Goal: Task Accomplishment & Management: Complete application form

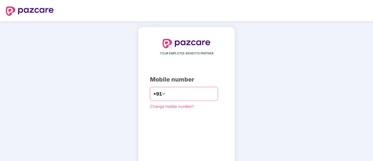
click at [171, 92] on input "number" at bounding box center [191, 93] width 48 height 9
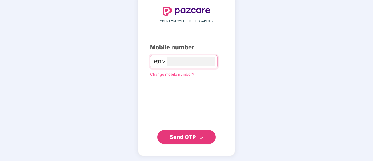
type input "**********"
click at [183, 137] on span "Send OTP" at bounding box center [183, 137] width 26 height 6
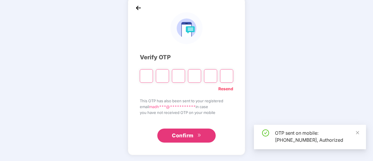
scroll to position [29, 0]
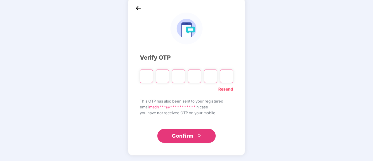
type input "*"
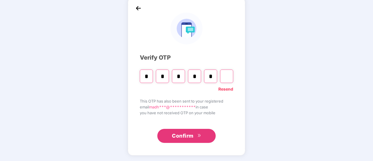
type input "*"
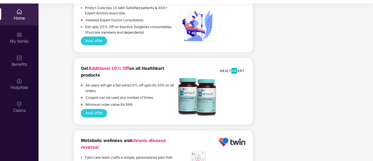
scroll to position [1010, 0]
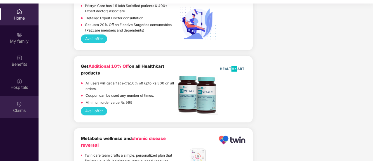
click at [25, 106] on div "Claims" at bounding box center [19, 107] width 39 height 22
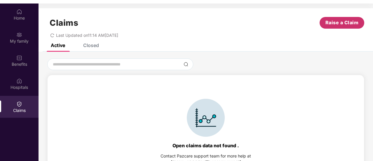
click at [352, 20] on span "Raise a Claim" at bounding box center [342, 22] width 33 height 7
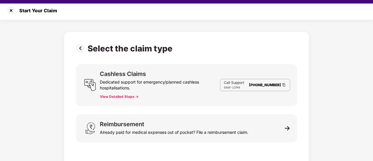
scroll to position [3, 0]
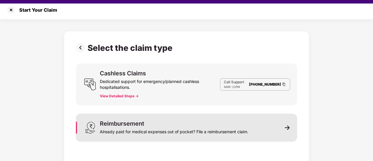
click at [287, 127] on img at bounding box center [287, 127] width 5 height 5
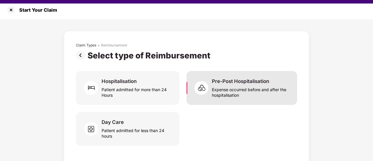
click at [239, 88] on div "Expense occurred before and after the hospitalisation" at bounding box center [251, 90] width 78 height 13
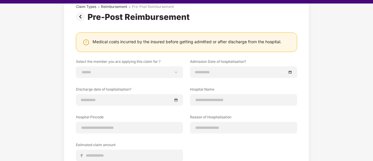
scroll to position [32, 0]
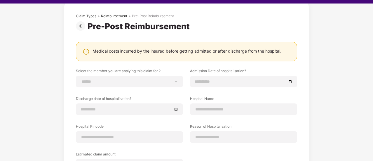
click at [234, 53] on div "Medical costs incurred by the insured before getting admitted or after discharg…" at bounding box center [187, 51] width 189 height 6
click at [119, 79] on select "**********" at bounding box center [129, 81] width 97 height 5
select select "**********"
click at [81, 79] on select "**********" at bounding box center [129, 81] width 97 height 5
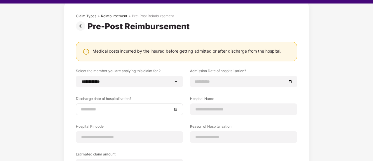
click at [155, 108] on input at bounding box center [126, 109] width 91 height 6
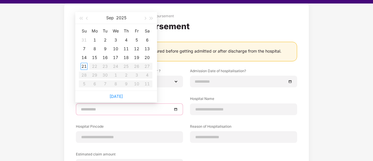
click at [176, 110] on div at bounding box center [129, 109] width 97 height 6
click at [175, 107] on div at bounding box center [129, 109] width 97 height 6
type input "**********"
click at [84, 65] on div "21" at bounding box center [84, 66] width 7 height 7
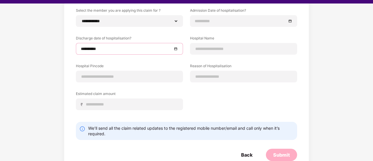
scroll to position [103, 0]
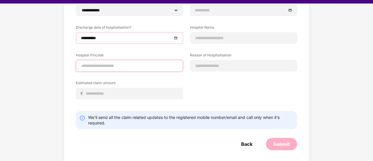
click at [109, 66] on input at bounding box center [129, 66] width 97 height 6
type input "******"
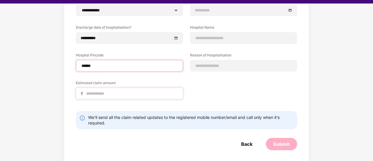
select select "*****"
select select "*********"
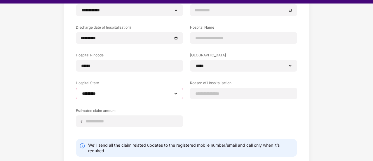
click at [133, 93] on select "**********" at bounding box center [129, 93] width 97 height 5
click at [81, 91] on select "**********" at bounding box center [129, 93] width 97 height 5
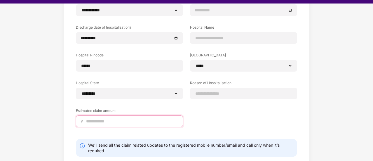
click at [131, 122] on input at bounding box center [132, 121] width 93 height 6
type input "********"
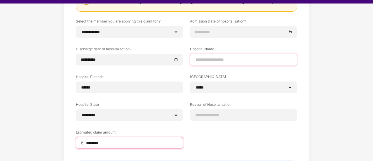
scroll to position [45, 0]
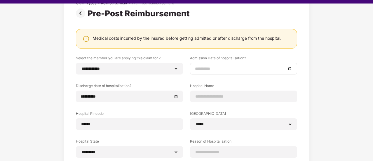
click at [292, 68] on div at bounding box center [243, 68] width 97 height 6
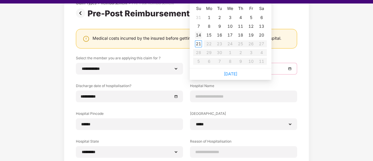
type input "**********"
click at [199, 44] on div "21" at bounding box center [198, 43] width 7 height 7
type input "**********"
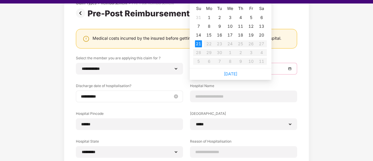
click at [111, 98] on input "**********" at bounding box center [126, 96] width 91 height 6
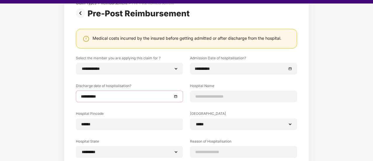
scroll to position [0, 0]
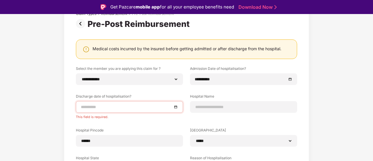
click at [175, 106] on div at bounding box center [129, 107] width 97 height 6
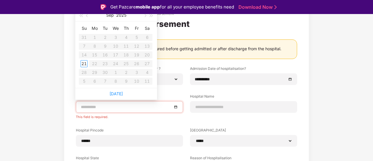
click at [175, 106] on div at bounding box center [129, 107] width 97 height 6
click at [124, 106] on input at bounding box center [126, 107] width 91 height 6
click at [126, 108] on input at bounding box center [126, 107] width 91 height 6
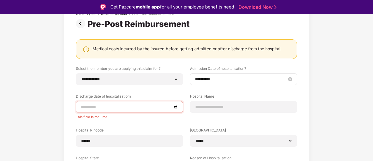
click at [231, 81] on input "**********" at bounding box center [240, 79] width 91 height 6
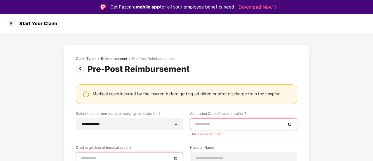
click at [215, 124] on input at bounding box center [240, 124] width 91 height 6
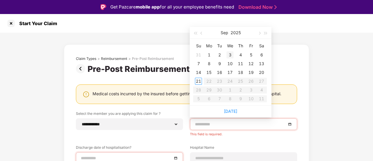
type input "**********"
click at [196, 34] on span "button" at bounding box center [195, 33] width 3 height 3
click at [197, 34] on span "button" at bounding box center [195, 33] width 3 height 3
click at [201, 34] on span "button" at bounding box center [202, 33] width 3 height 3
click at [202, 34] on span "button" at bounding box center [202, 33] width 3 height 3
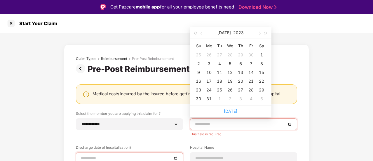
type input "**********"
click at [199, 98] on div "30" at bounding box center [198, 98] width 7 height 7
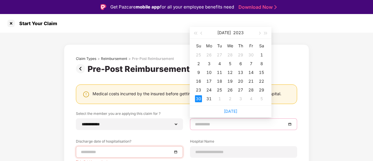
type input "**********"
click at [199, 98] on div "30" at bounding box center [198, 98] width 7 height 7
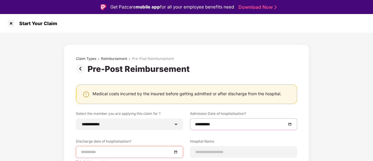
click at [156, 152] on input at bounding box center [126, 152] width 91 height 6
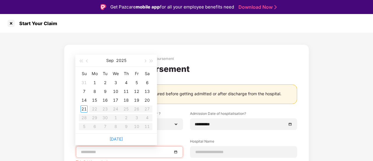
click at [177, 150] on div at bounding box center [129, 152] width 97 height 6
type input "**********"
click at [87, 61] on span "button" at bounding box center [87, 61] width 3 height 3
type input "**********"
click at [136, 81] on div "1" at bounding box center [136, 82] width 7 height 7
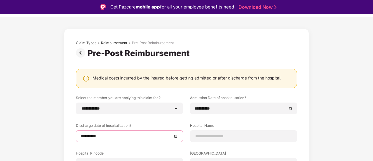
scroll to position [29, 0]
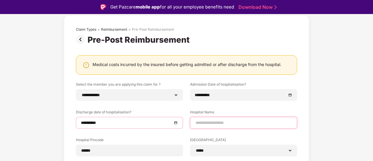
click at [250, 121] on input at bounding box center [243, 123] width 97 height 6
type input "**********"
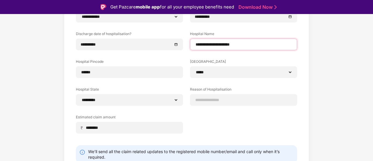
scroll to position [117, 0]
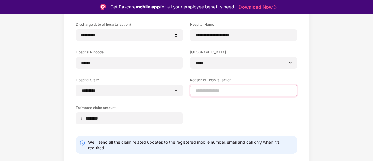
click at [251, 90] on input at bounding box center [243, 91] width 97 height 6
type input "**********"
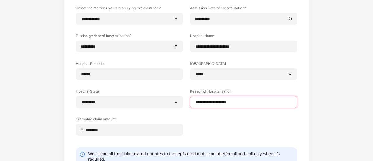
scroll to position [131, 0]
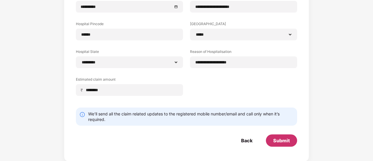
click at [278, 139] on div "Submit" at bounding box center [281, 140] width 17 height 6
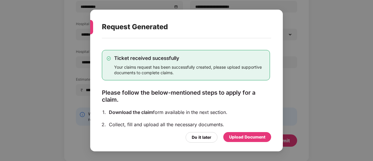
click at [253, 138] on div "Upload Document" at bounding box center [247, 137] width 36 height 6
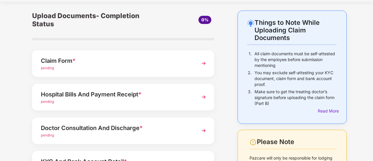
scroll to position [29, 0]
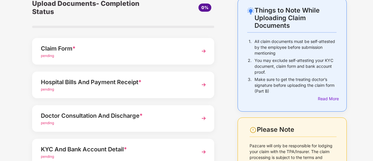
click at [77, 49] on div "Claim Form *" at bounding box center [116, 48] width 151 height 9
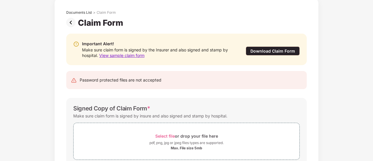
click at [71, 22] on img at bounding box center [72, 22] width 12 height 9
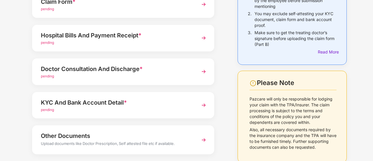
scroll to position [47, 0]
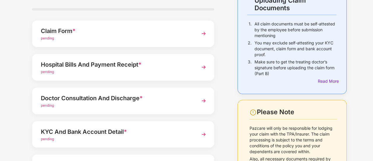
click at [54, 37] on span "pending" at bounding box center [47, 38] width 13 height 4
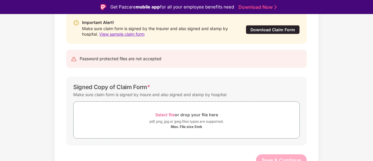
scroll to position [70, 0]
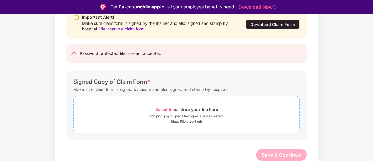
click at [169, 107] on span "Select file" at bounding box center [165, 109] width 20 height 5
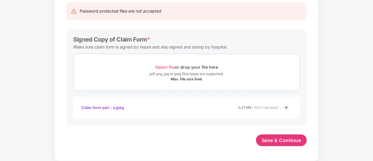
scroll to position [98, 0]
click at [163, 65] on span "Select file" at bounding box center [165, 67] width 20 height 5
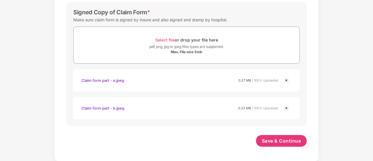
scroll to position [125, 0]
click at [293, 141] on span "Save & Continue" at bounding box center [281, 141] width 39 height 6
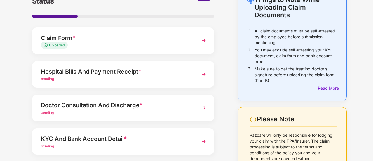
scroll to position [58, 0]
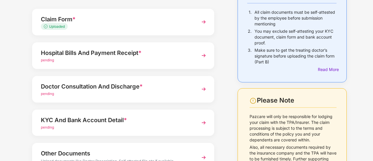
click at [50, 60] on span "pending" at bounding box center [47, 60] width 13 height 4
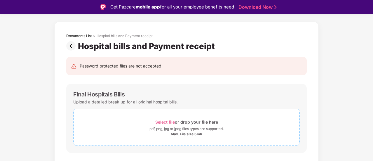
scroll to position [29, 0]
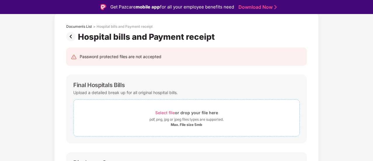
click at [168, 110] on span "Select file" at bounding box center [165, 112] width 20 height 5
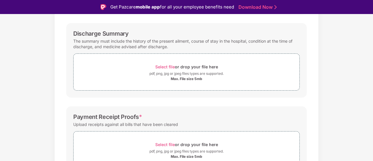
scroll to position [443, 0]
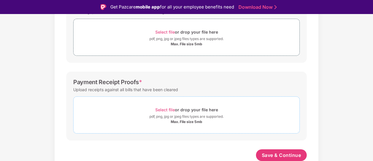
click at [163, 108] on span "Select file" at bounding box center [165, 109] width 20 height 5
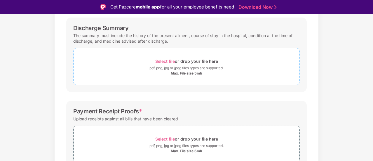
scroll to position [384, 0]
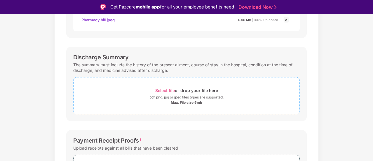
click at [171, 88] on span "Select file" at bounding box center [165, 90] width 20 height 5
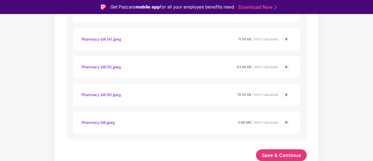
scroll to position [14, 0]
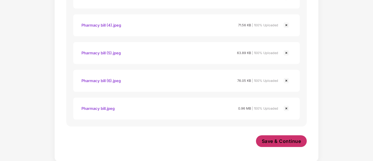
click at [293, 140] on span "Save & Continue" at bounding box center [281, 141] width 39 height 6
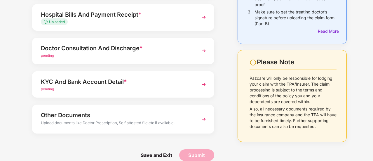
scroll to position [105, 0]
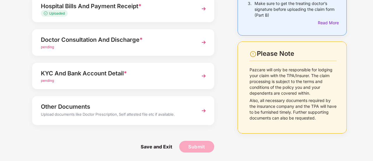
click at [53, 46] on span "pending" at bounding box center [47, 47] width 13 height 4
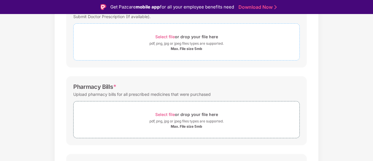
click at [170, 35] on span "Select file" at bounding box center [165, 36] width 20 height 5
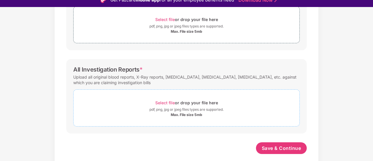
scroll to position [14, 0]
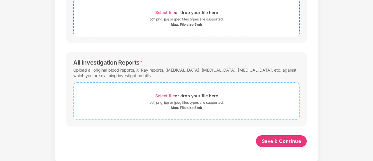
click at [168, 94] on span "Select file" at bounding box center [165, 95] width 20 height 5
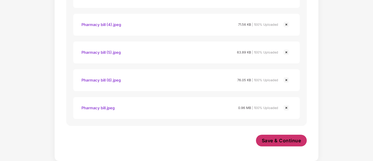
scroll to position [470, 0]
click at [286, 143] on span "Save & Continue" at bounding box center [281, 141] width 39 height 6
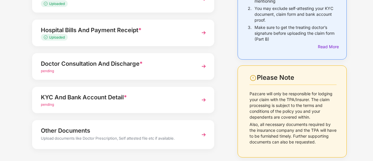
scroll to position [105, 0]
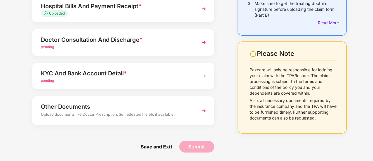
click at [48, 46] on span "pending" at bounding box center [47, 47] width 13 height 4
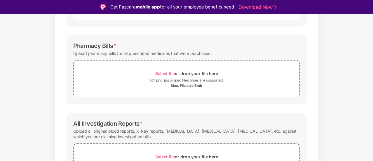
scroll to position [117, 0]
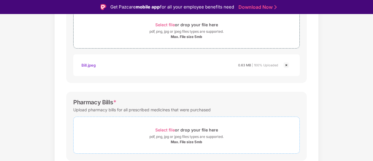
click at [168, 129] on span "Select file" at bounding box center [165, 129] width 20 height 5
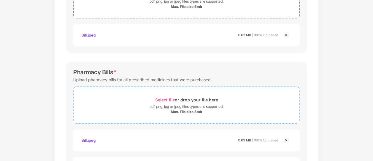
scroll to position [46, 0]
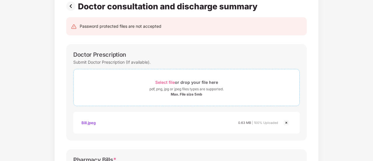
click at [171, 81] on span "Select file" at bounding box center [165, 82] width 20 height 5
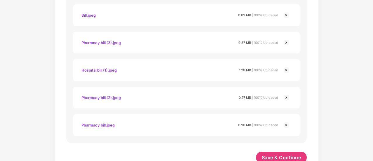
scroll to position [745, 0]
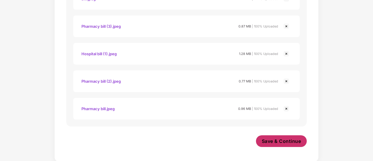
click at [277, 138] on span "Save & Continue" at bounding box center [281, 141] width 39 height 6
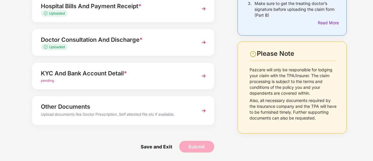
scroll to position [105, 0]
click at [204, 73] on img at bounding box center [204, 76] width 11 height 11
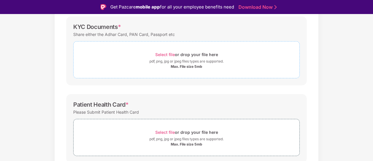
scroll to position [47, 0]
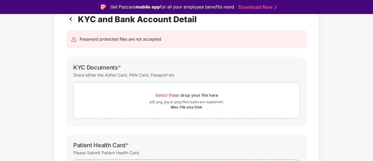
click at [167, 93] on span "Select file" at bounding box center [165, 95] width 20 height 5
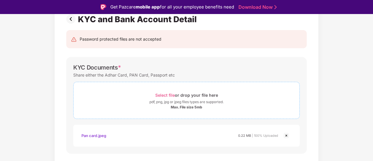
click at [162, 95] on span "Select file" at bounding box center [165, 95] width 20 height 5
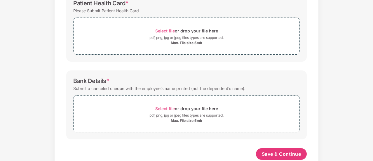
scroll to position [214, 0]
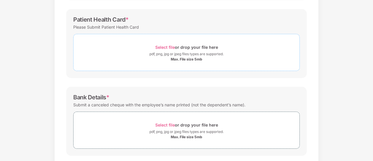
click at [168, 45] on span "Select file" at bounding box center [165, 47] width 20 height 5
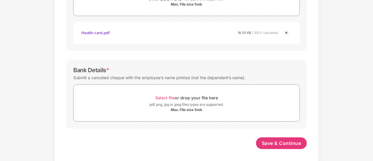
scroll to position [271, 0]
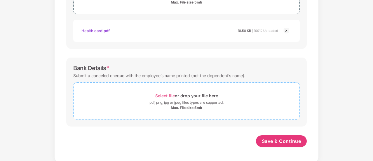
click at [167, 94] on span "Select file" at bounding box center [165, 95] width 20 height 5
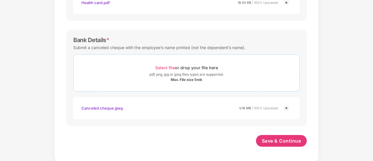
scroll to position [298, 0]
click at [298, 136] on button "Save & Continue" at bounding box center [281, 141] width 51 height 12
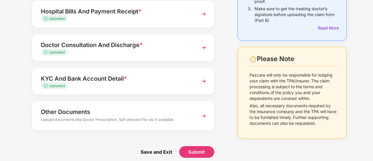
scroll to position [105, 0]
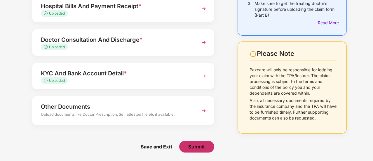
click at [202, 148] on span "Submit" at bounding box center [196, 146] width 17 height 6
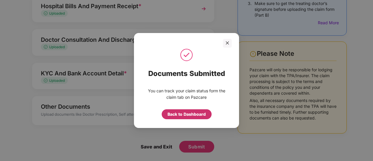
click at [194, 115] on div "Back to Dashboard" at bounding box center [187, 114] width 38 height 6
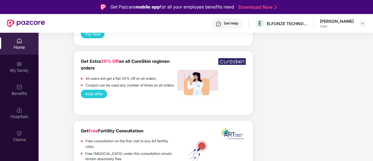
scroll to position [1331, 0]
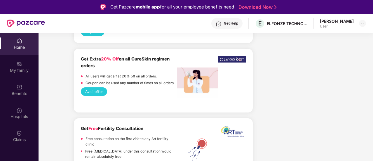
click at [20, 132] on img at bounding box center [19, 133] width 6 height 6
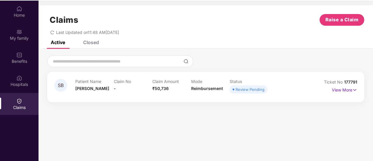
scroll to position [33, 0]
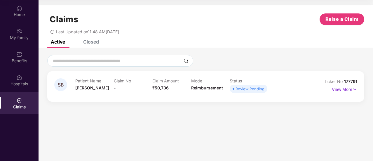
click at [295, 89] on div "Patient Name [PERSON_NAME] Claim No - Claim Amount ₹50,736 Mode Reimbursement S…" at bounding box center [191, 86] width 232 height 16
click at [342, 90] on p "View More" at bounding box center [344, 89] width 25 height 8
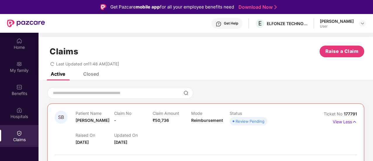
scroll to position [0, 0]
